Goal: Information Seeking & Learning: Learn about a topic

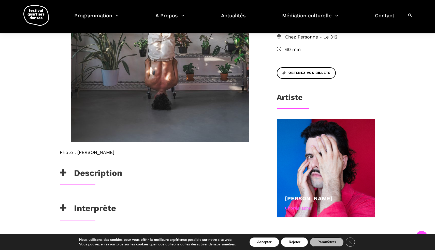
scroll to position [282, 0]
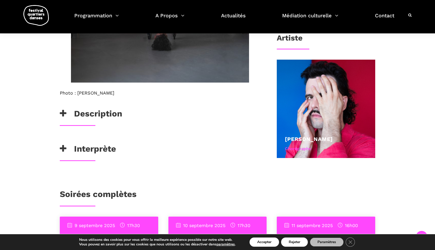
click at [88, 112] on h3 "Description" at bounding box center [91, 114] width 62 height 13
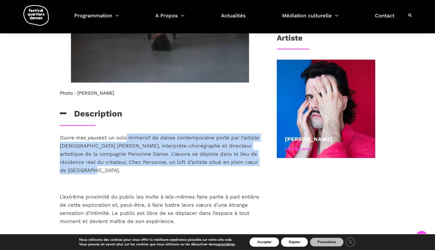
drag, startPoint x: 126, startPoint y: 140, endPoint x: 134, endPoint y: 168, distance: 29.6
click at [135, 168] on p "Ouvre mes yeux est un solo immersif de danse contemporaine porté par l’artiste …" at bounding box center [160, 153] width 201 height 41
click at [134, 168] on p "Ouvre mes yeux est un solo immersif de danse contemporaine porté par l’artiste …" at bounding box center [160, 153] width 201 height 41
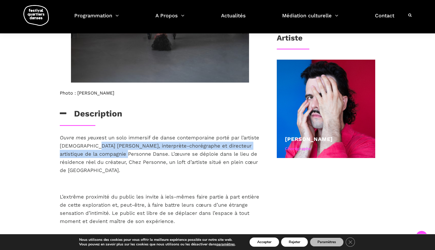
drag, startPoint x: 121, startPoint y: 145, endPoint x: 128, endPoint y: 157, distance: 14.6
click at [129, 157] on p "Ouvre mes yeux est un solo immersif de danse contemporaine porté par l’artiste …" at bounding box center [160, 153] width 201 height 41
click at [128, 157] on p "Ouvre mes yeux est un solo immersif de danse contemporaine porté par l’artiste …" at bounding box center [160, 153] width 201 height 41
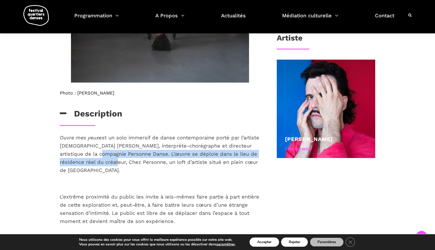
drag, startPoint x: 114, startPoint y: 152, endPoint x: 119, endPoint y: 160, distance: 9.4
click at [120, 160] on span "est un solo immersif de danse contemporaine porté par l’artiste [DEMOGRAPHIC_DA…" at bounding box center [159, 153] width 199 height 39
click at [119, 160] on span "est un solo immersif de danse contemporaine porté par l’artiste [DEMOGRAPHIC_DA…" at bounding box center [159, 153] width 199 height 39
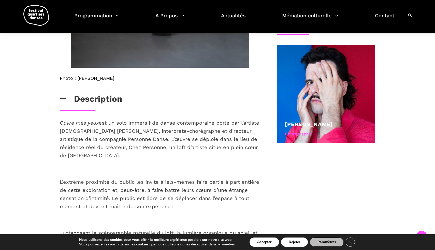
scroll to position [300, 0]
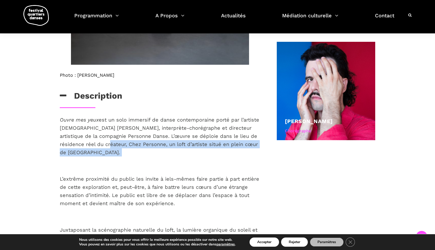
drag, startPoint x: 116, startPoint y: 144, endPoint x: 144, endPoint y: 163, distance: 33.9
click at [145, 163] on div "Ouvre mes yeux est un solo immersif de danse contemporaine porté par l’artiste …" at bounding box center [160, 218] width 201 height 205
click at [144, 163] on p at bounding box center [160, 165] width 201 height 8
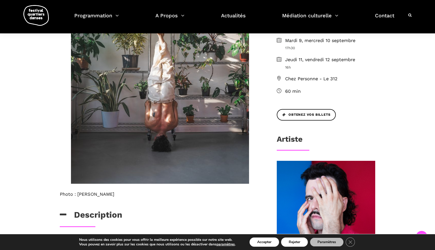
scroll to position [95, 0]
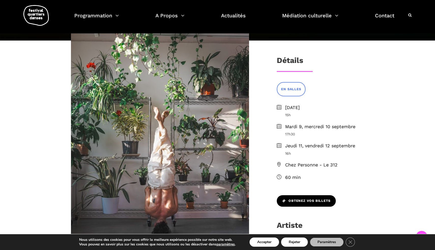
click at [309, 202] on span "Obtenez vos billets" at bounding box center [306, 200] width 48 height 5
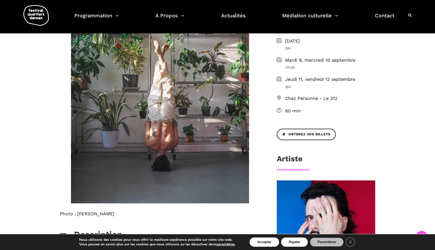
scroll to position [241, 0]
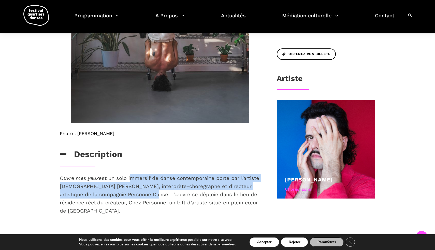
drag, startPoint x: 131, startPoint y: 176, endPoint x: 160, endPoint y: 192, distance: 32.8
click at [160, 191] on span "est un solo immersif de danse contemporaine porté par l’artiste [DEMOGRAPHIC_DA…" at bounding box center [159, 194] width 199 height 39
click at [160, 192] on span "est un solo immersif de danse contemporaine porté par l’artiste [DEMOGRAPHIC_DA…" at bounding box center [159, 194] width 199 height 39
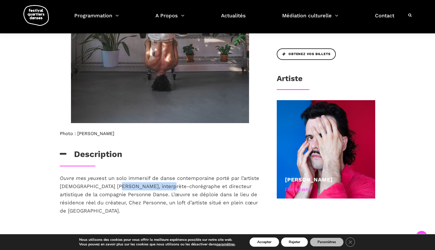
drag, startPoint x: 132, startPoint y: 182, endPoint x: 181, endPoint y: 182, distance: 48.9
click at [181, 182] on p "Ouvre mes yeux est un solo immersif de danse contemporaine porté par l’artiste …" at bounding box center [160, 194] width 201 height 41
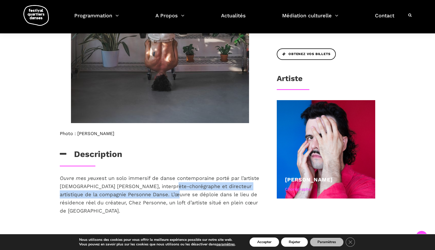
drag, startPoint x: 181, startPoint y: 182, endPoint x: 181, endPoint y: 199, distance: 17.0
click at [181, 199] on p "Ouvre mes yeux est un solo immersif de danse contemporaine porté par l’artiste …" at bounding box center [160, 194] width 201 height 41
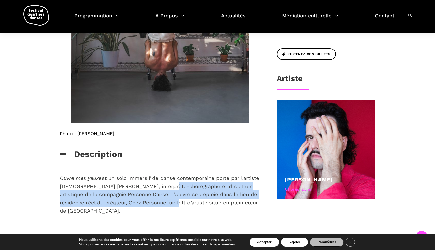
click at [181, 199] on span "est un solo immersif de danse contemporaine porté par l’artiste [DEMOGRAPHIC_DA…" at bounding box center [159, 194] width 199 height 39
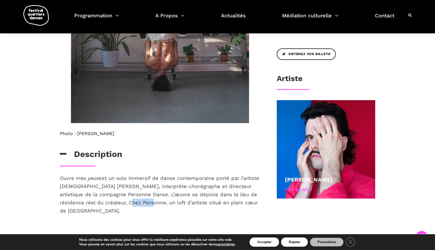
drag, startPoint x: 135, startPoint y: 204, endPoint x: 166, endPoint y: 206, distance: 31.3
click at [165, 206] on p "Ouvre mes yeux est un solo immersif de danse contemporaine porté par l’artiste …" at bounding box center [160, 194] width 201 height 41
click at [166, 206] on p "Ouvre mes yeux est un solo immersif de danse contemporaine porté par l’artiste …" at bounding box center [160, 194] width 201 height 41
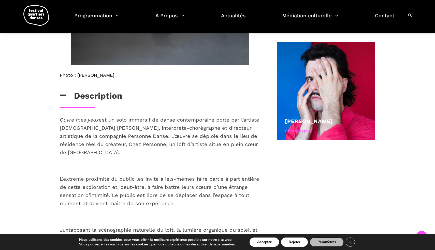
scroll to position [373, 0]
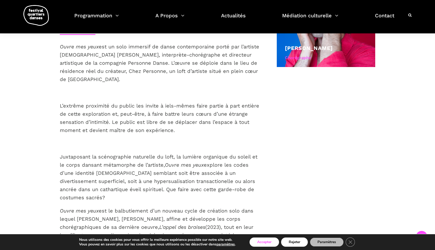
click at [251, 238] on button "Accepter" at bounding box center [265, 241] width 30 height 9
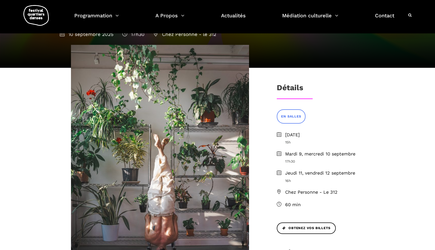
scroll to position [63, 0]
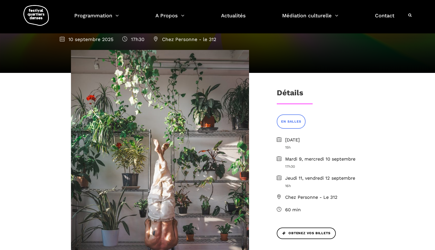
drag, startPoint x: 322, startPoint y: 179, endPoint x: 310, endPoint y: 137, distance: 43.0
click at [310, 137] on ul "[DATE] 15h [DATE] 9, [DATE] 17h30 [DATE] 11, [DATE] 16h Chez Personne - Le 312 …" at bounding box center [326, 174] width 98 height 77
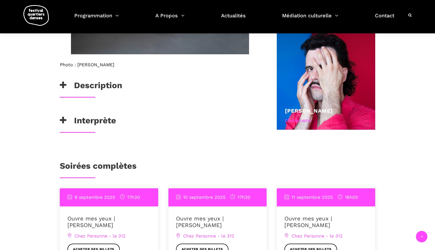
scroll to position [322, 0]
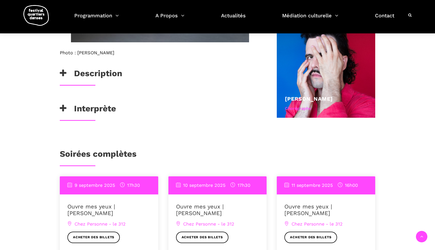
click at [88, 107] on h3 "Interprète" at bounding box center [88, 109] width 56 height 13
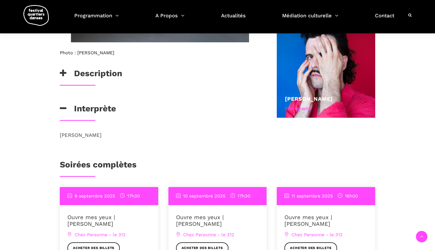
click at [93, 77] on h3 "Description" at bounding box center [91, 74] width 62 height 13
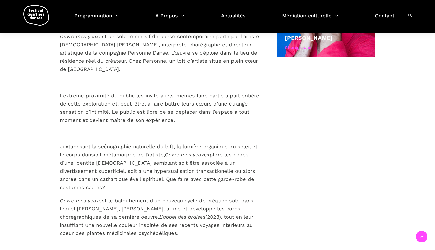
scroll to position [382, 0]
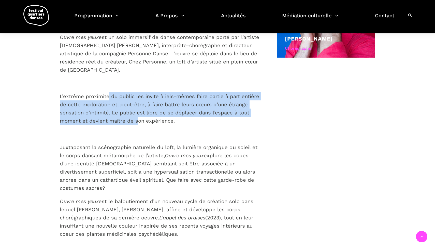
drag, startPoint x: 108, startPoint y: 93, endPoint x: 136, endPoint y: 124, distance: 41.6
click at [136, 123] on span "L’extrême proximité du public les invite à iels-mêmes faire partie à part entiè…" at bounding box center [159, 108] width 199 height 31
click at [136, 124] on p "L’extrême proximité du public les invite à iels-mêmes faire partie à part entiè…" at bounding box center [160, 108] width 201 height 33
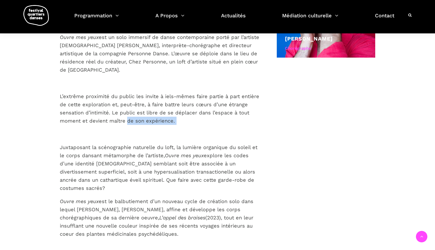
drag, startPoint x: 125, startPoint y: 119, endPoint x: 150, endPoint y: 130, distance: 27.4
click at [150, 130] on div "Ouvre mes yeux est un solo immersif de danse contemporaine porté par l’artiste …" at bounding box center [160, 135] width 201 height 205
click at [150, 130] on p at bounding box center [160, 134] width 201 height 8
